Goal: Register for event/course

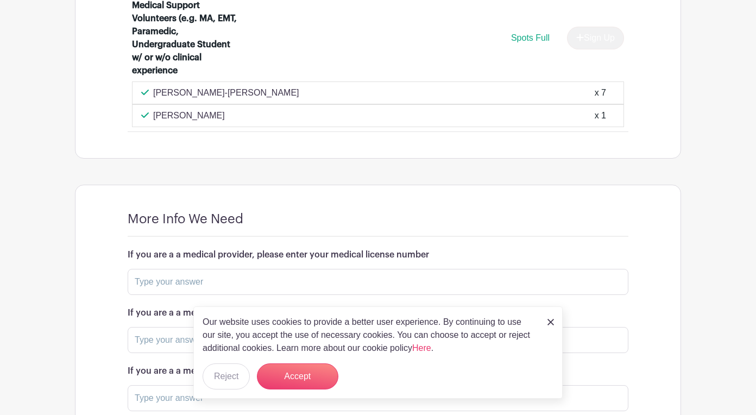
scroll to position [881, 0]
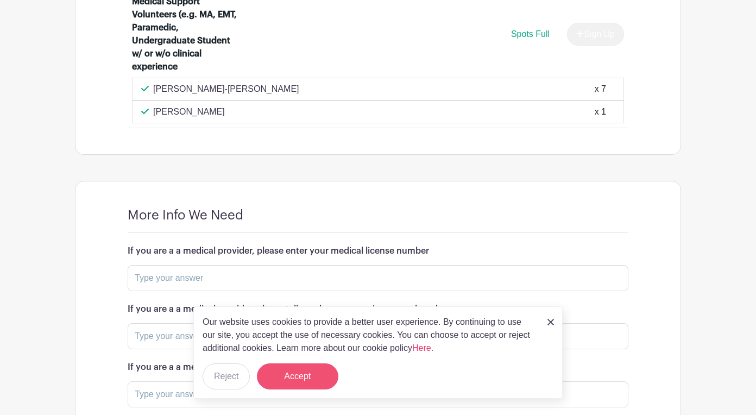
click at [307, 376] on button "Accept" at bounding box center [297, 376] width 81 height 26
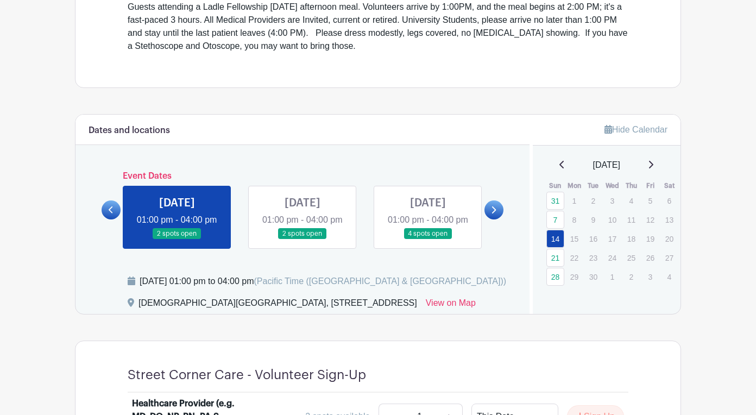
scroll to position [382, 0]
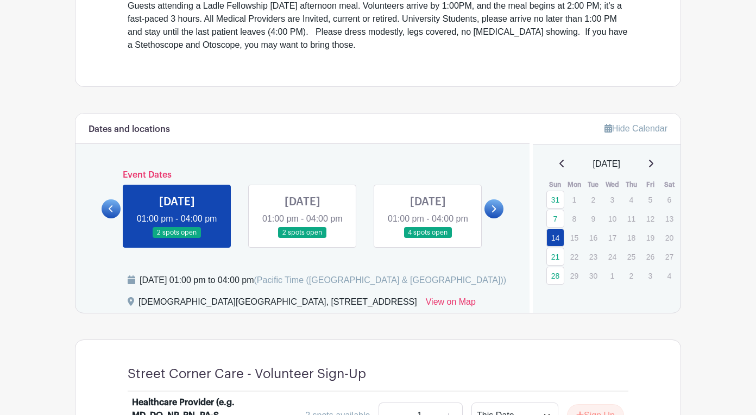
click at [303, 238] on link at bounding box center [303, 238] width 0 height 0
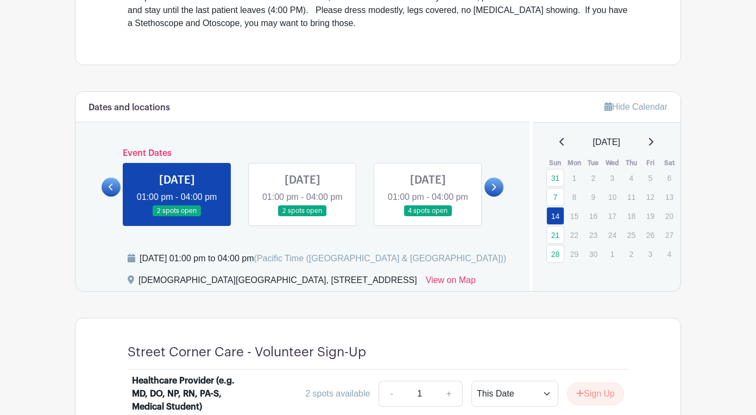
scroll to position [406, 0]
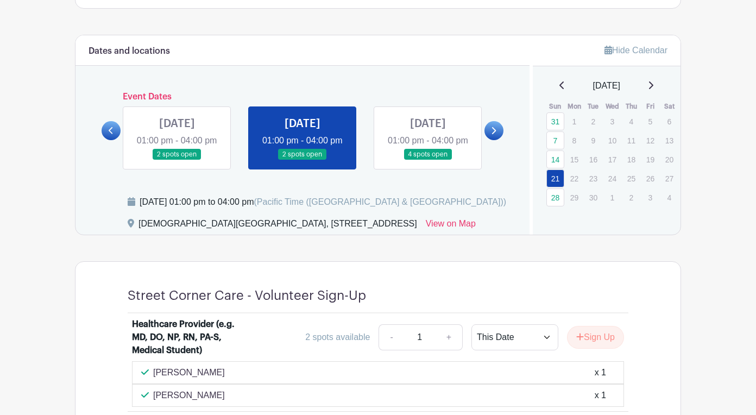
scroll to position [459, 0]
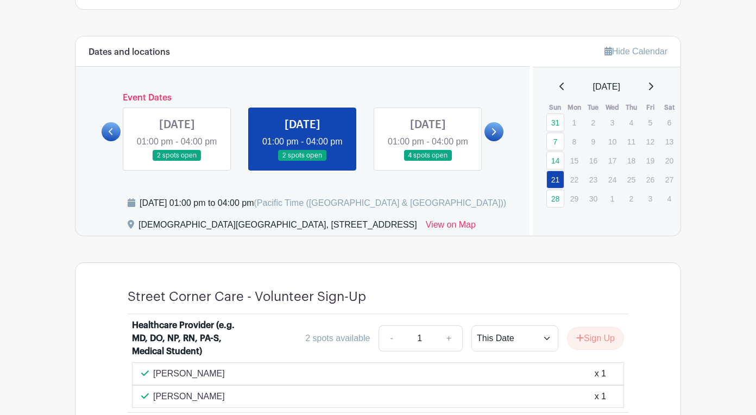
click at [428, 161] on link at bounding box center [428, 161] width 0 height 0
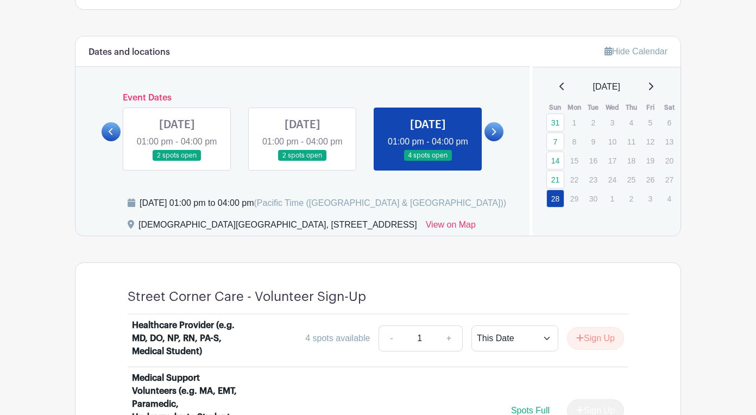
click at [495, 128] on icon at bounding box center [493, 132] width 5 height 8
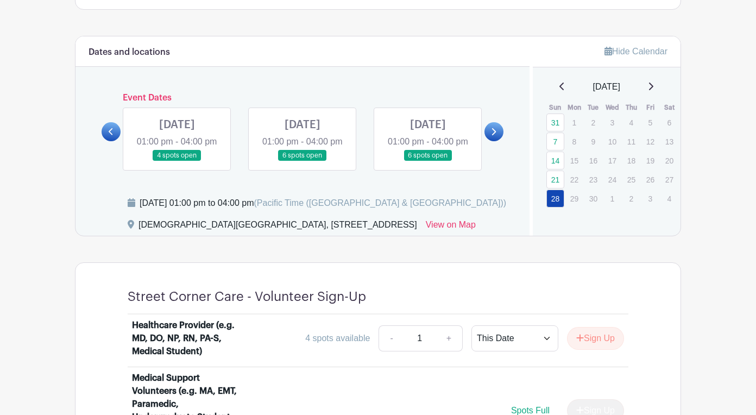
click at [495, 128] on icon at bounding box center [493, 132] width 5 height 8
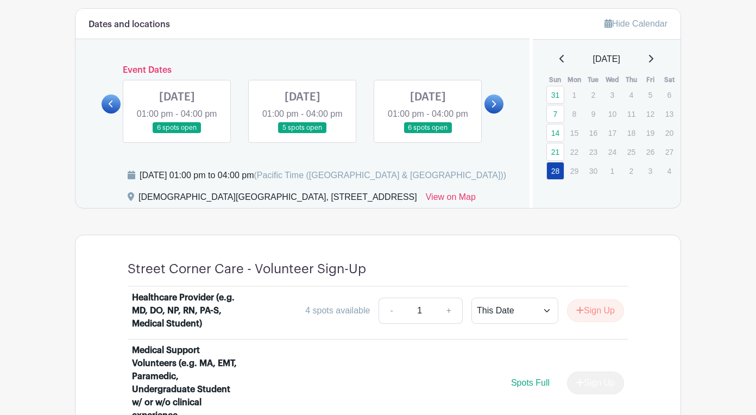
scroll to position [477, 0]
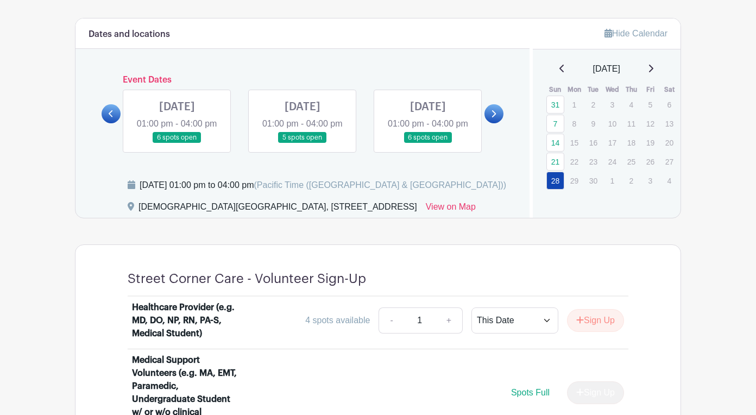
click at [115, 104] on link at bounding box center [111, 113] width 19 height 19
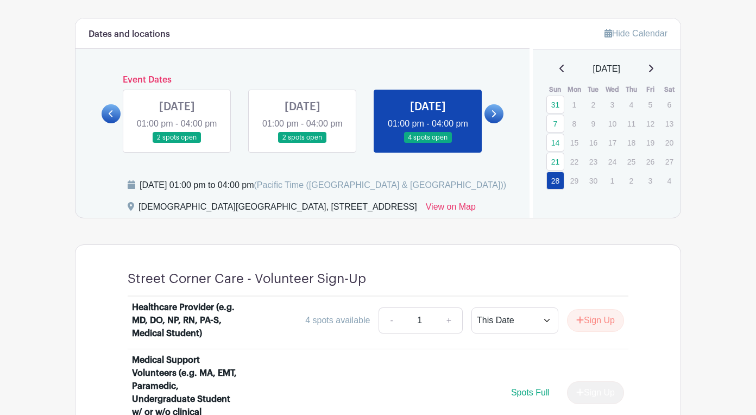
click at [303, 143] on link at bounding box center [303, 143] width 0 height 0
